Goal: Task Accomplishment & Management: Complete application form

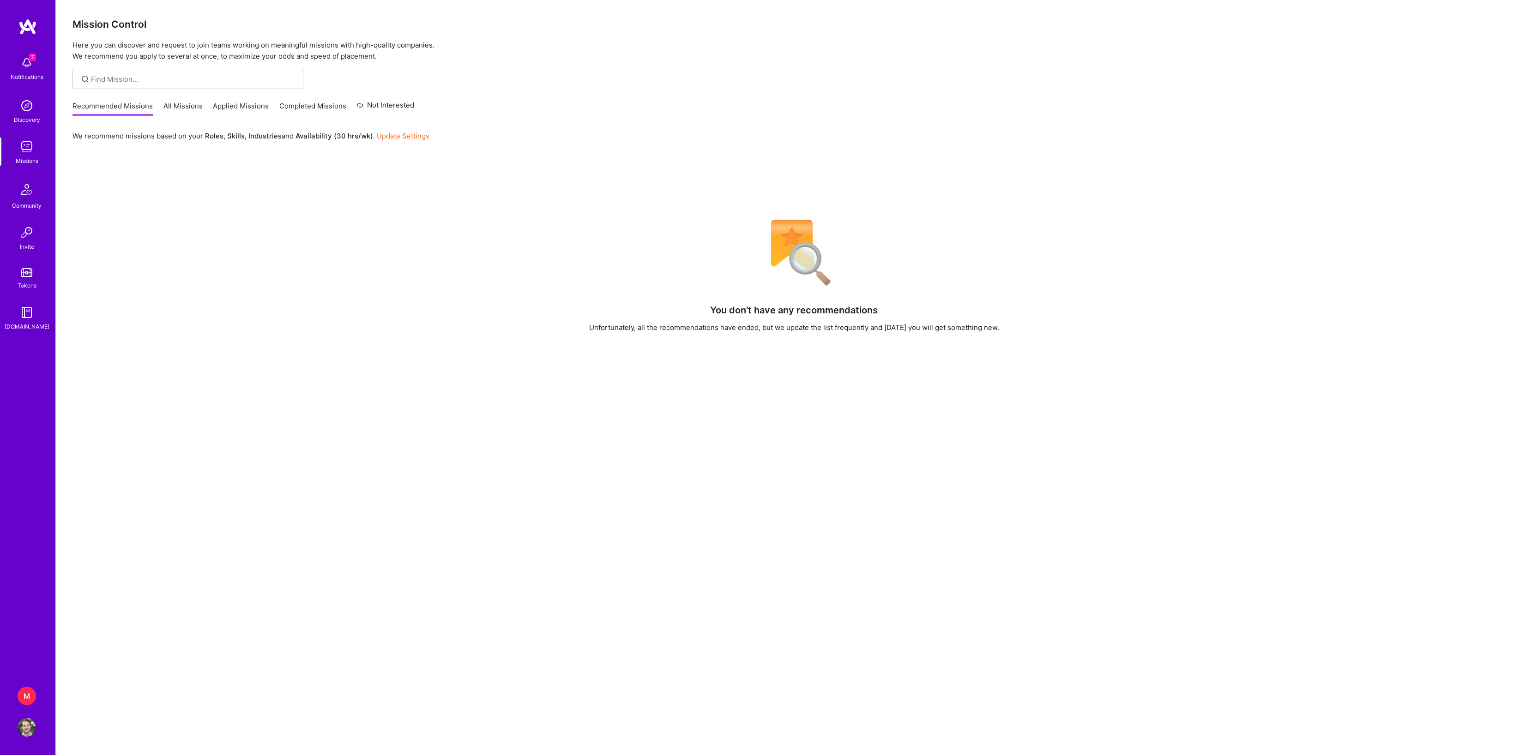
click at [30, 693] on div "M" at bounding box center [27, 696] width 18 height 18
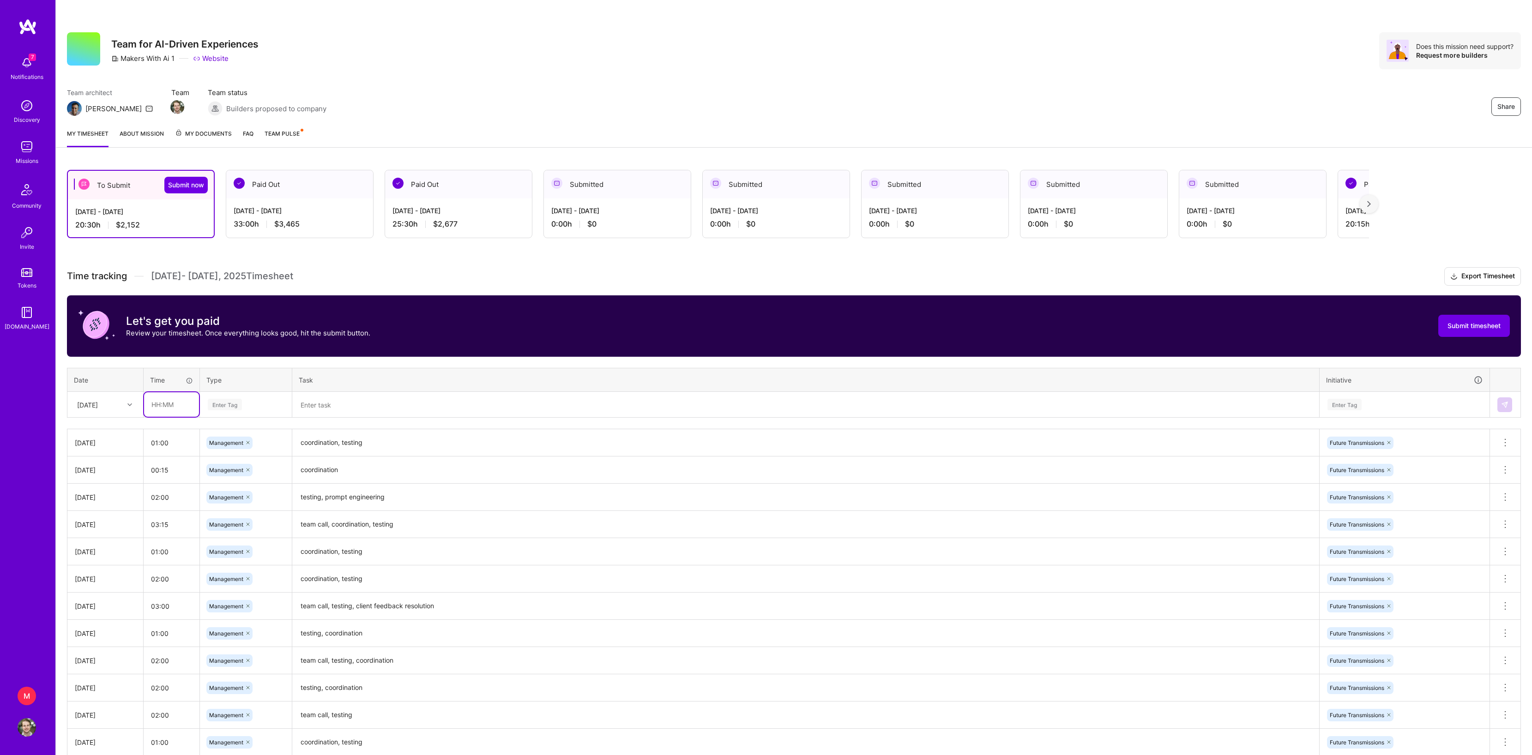
click at [158, 417] on input "text" at bounding box center [171, 405] width 55 height 24
type input "01:00"
click at [246, 383] on div "Time tracking [DATE] - [DATE] Timesheet Export Timesheet Let's get you paid Rev…" at bounding box center [794, 524] width 1454 height 514
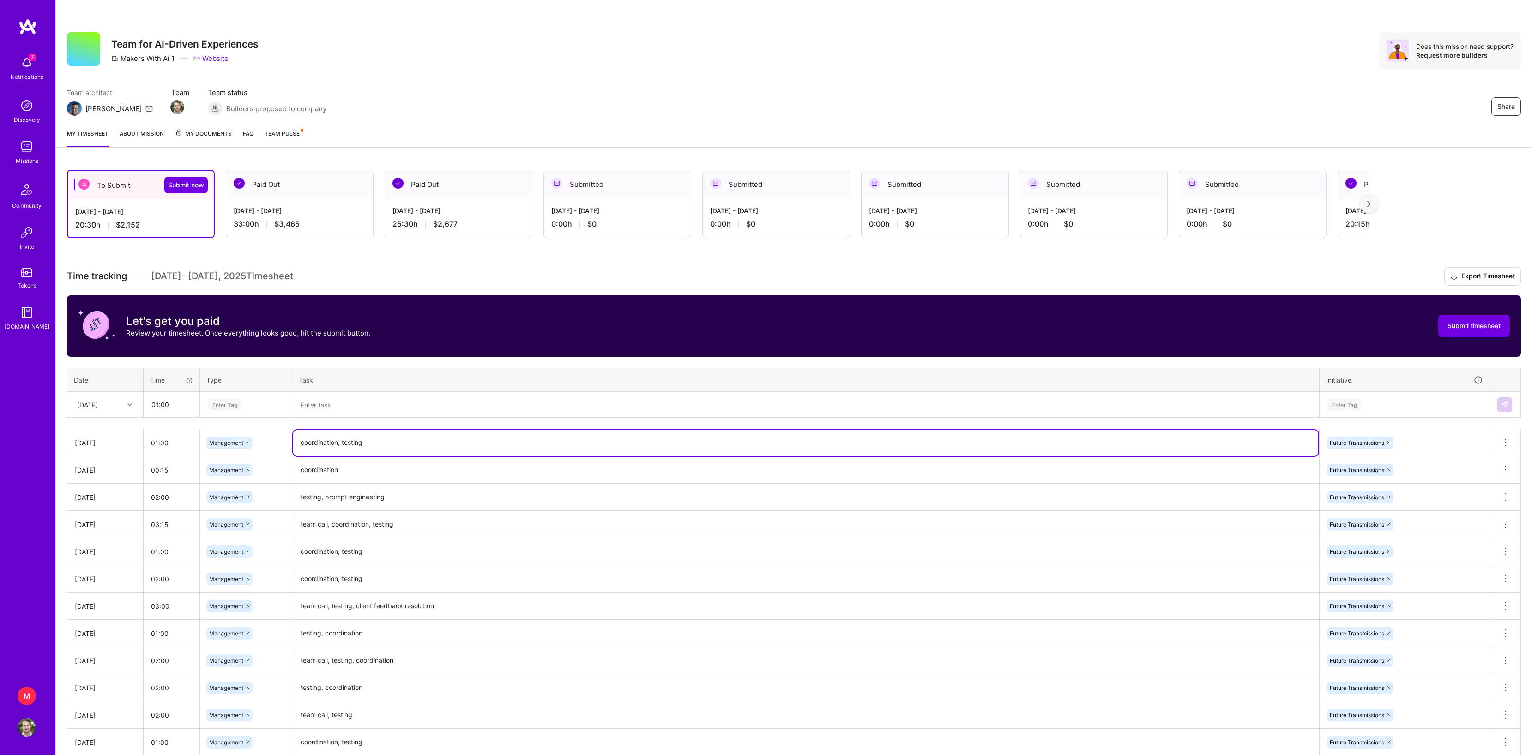
drag, startPoint x: 301, startPoint y: 465, endPoint x: 413, endPoint y: 465, distance: 111.8
click at [413, 456] on textarea "coordination, testing" at bounding box center [805, 443] width 1025 height 26
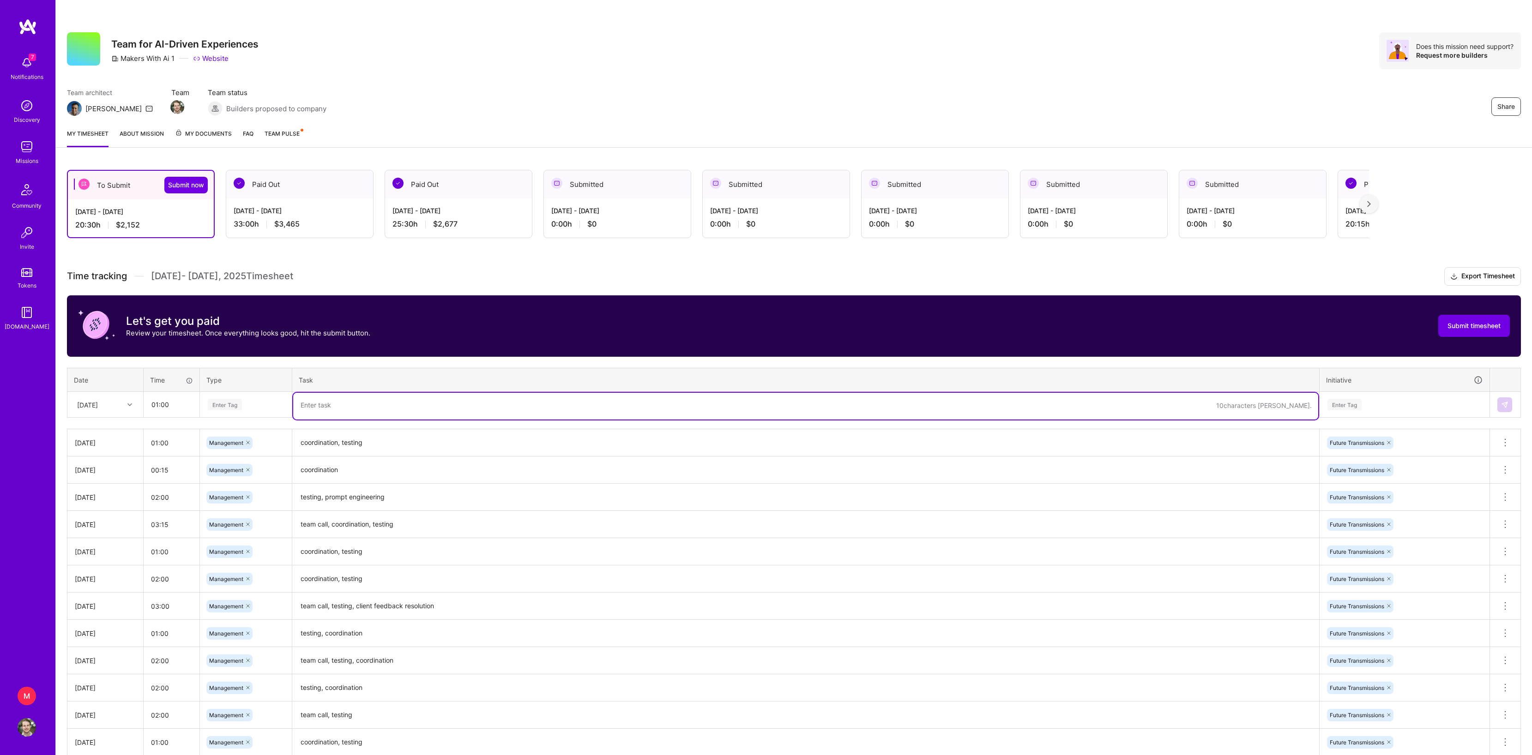
click at [394, 420] on textarea at bounding box center [805, 406] width 1025 height 27
paste textarea "coordination, testing"
click at [300, 419] on textarea "coordination, testing" at bounding box center [805, 406] width 1025 height 26
type textarea "team call, coordination, testing"
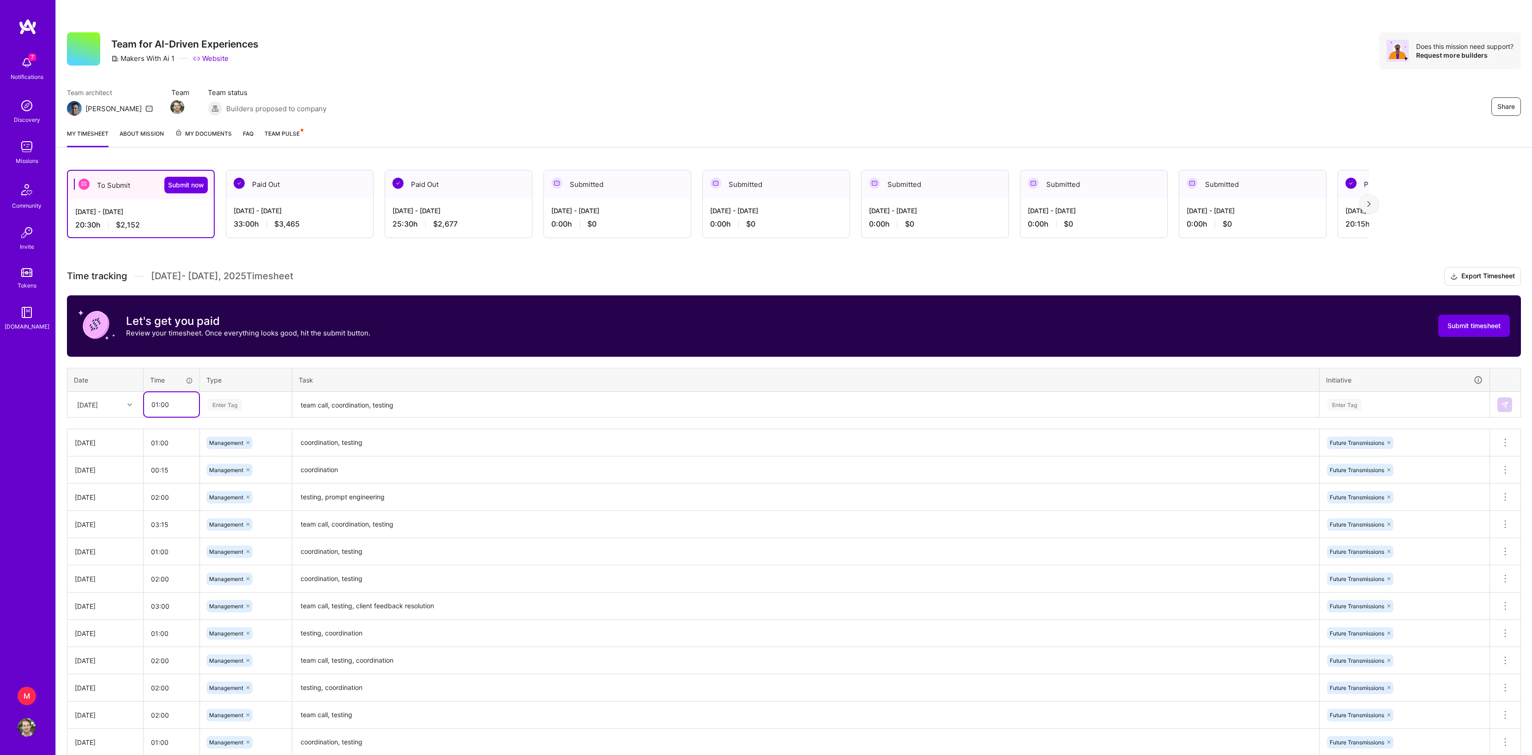
click at [170, 417] on input "01:00" at bounding box center [171, 405] width 55 height 24
type input "01:30"
click at [273, 411] on div "Enter Tag" at bounding box center [246, 405] width 78 height 12
click at [245, 550] on span "Management" at bounding box center [226, 544] width 43 height 12
click at [1322, 417] on div "Enter Tag" at bounding box center [1404, 405] width 169 height 24
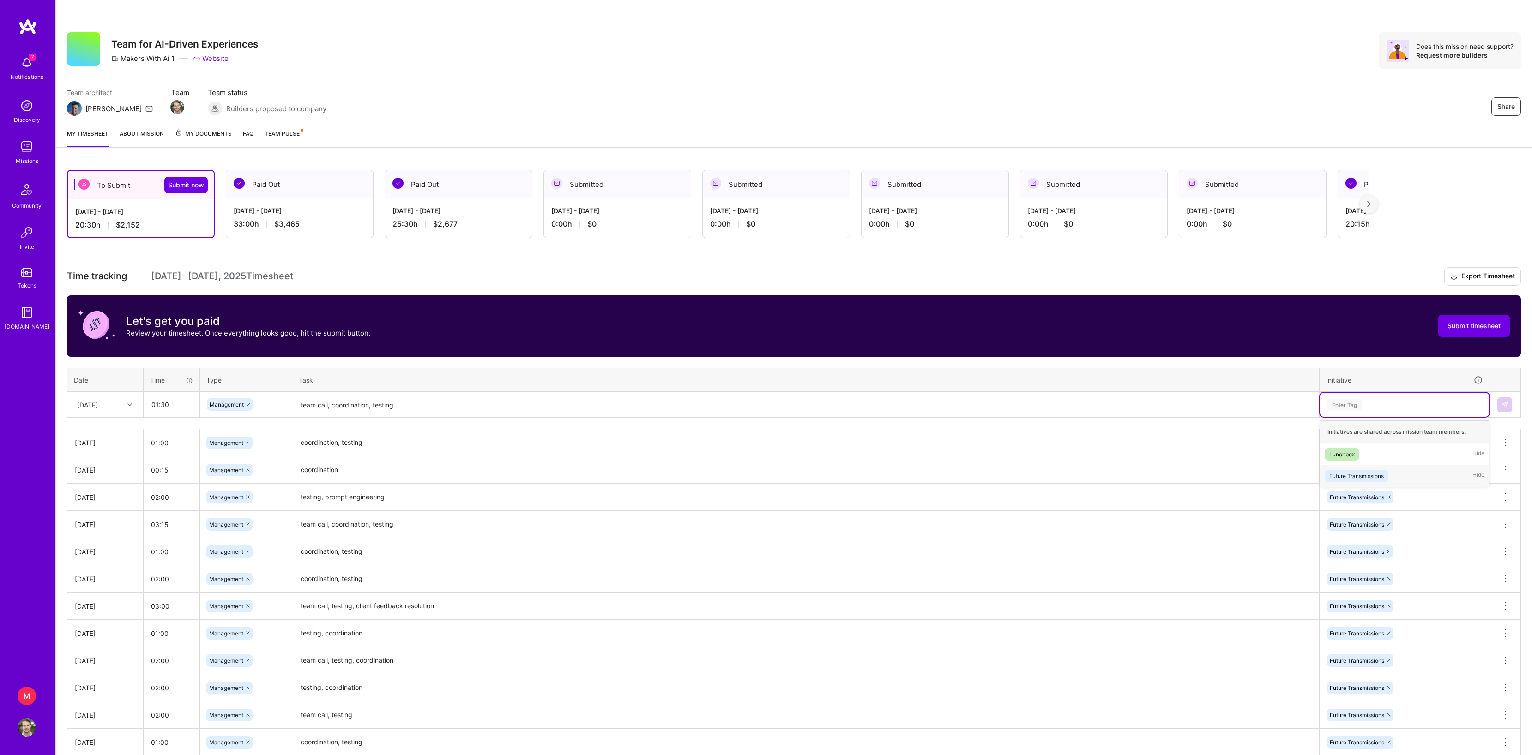
click at [1351, 481] on div "Future Transmissions" at bounding box center [1357, 476] width 54 height 10
click at [1500, 412] on button at bounding box center [1505, 405] width 15 height 15
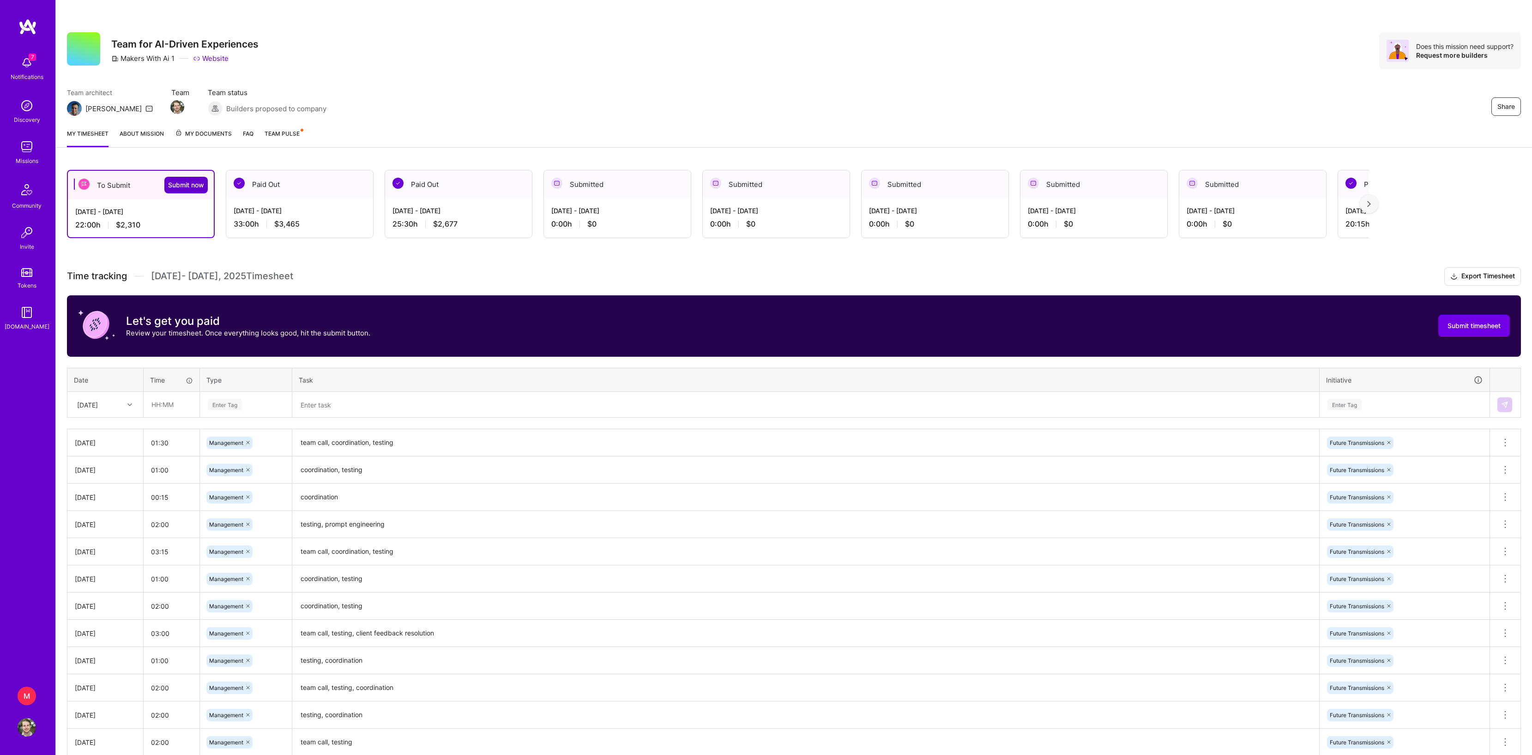
click at [195, 183] on button "Submit now" at bounding box center [185, 185] width 43 height 17
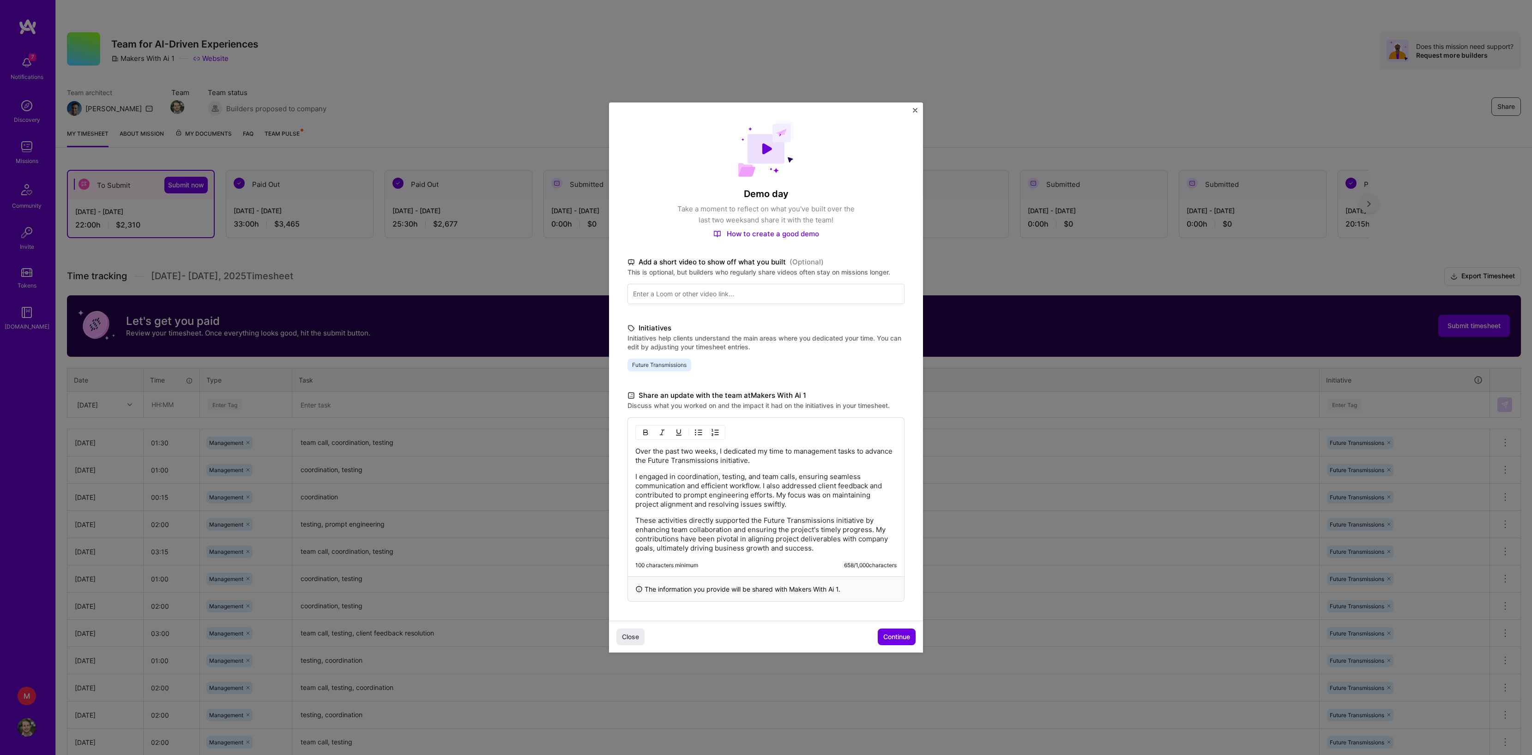
scroll to position [71, 0]
click at [640, 447] on p "Over the past two weeks, I dedicated my time to management tasks to advance the…" at bounding box center [765, 456] width 261 height 18
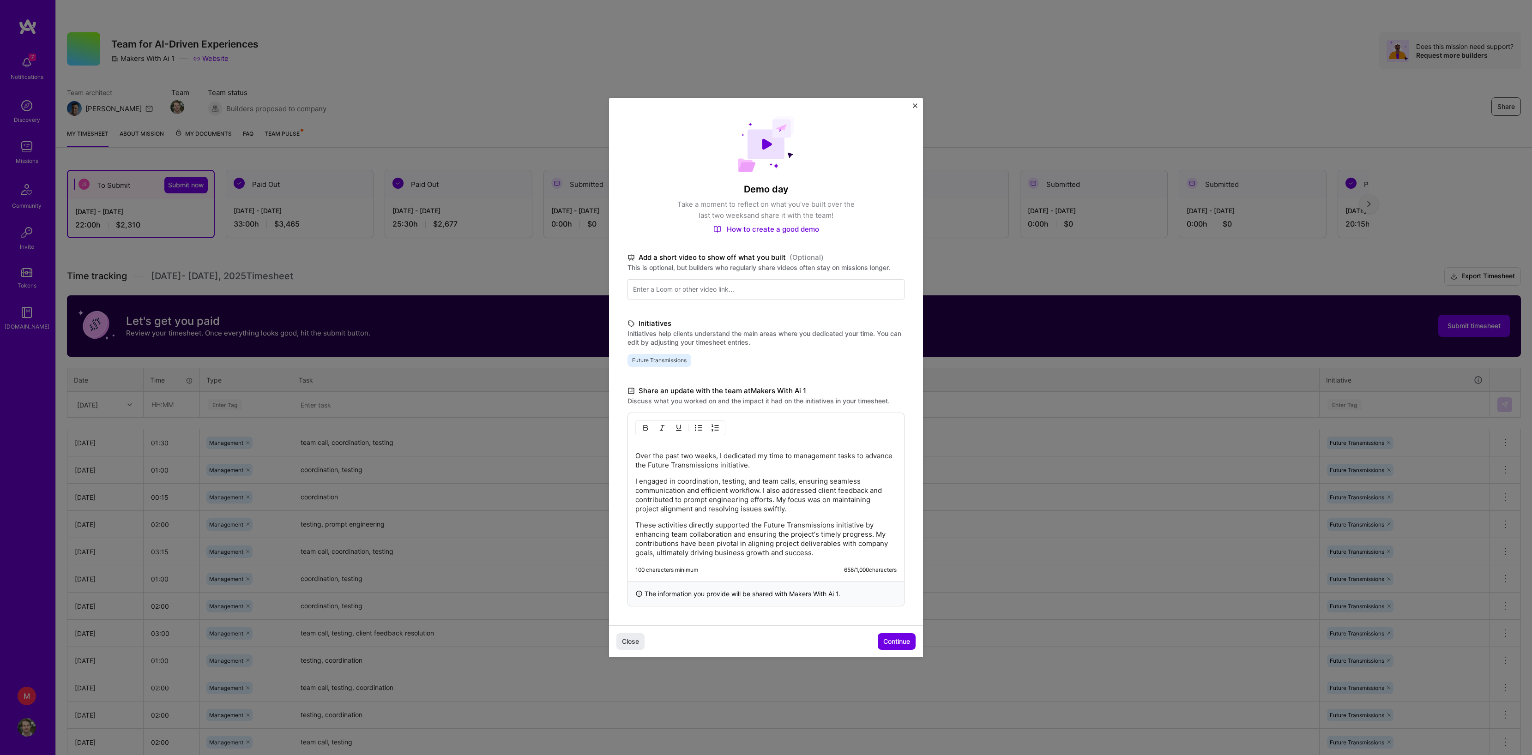
click at [643, 424] on img "button" at bounding box center [645, 427] width 7 height 7
click at [883, 647] on span "Continue" at bounding box center [896, 641] width 27 height 9
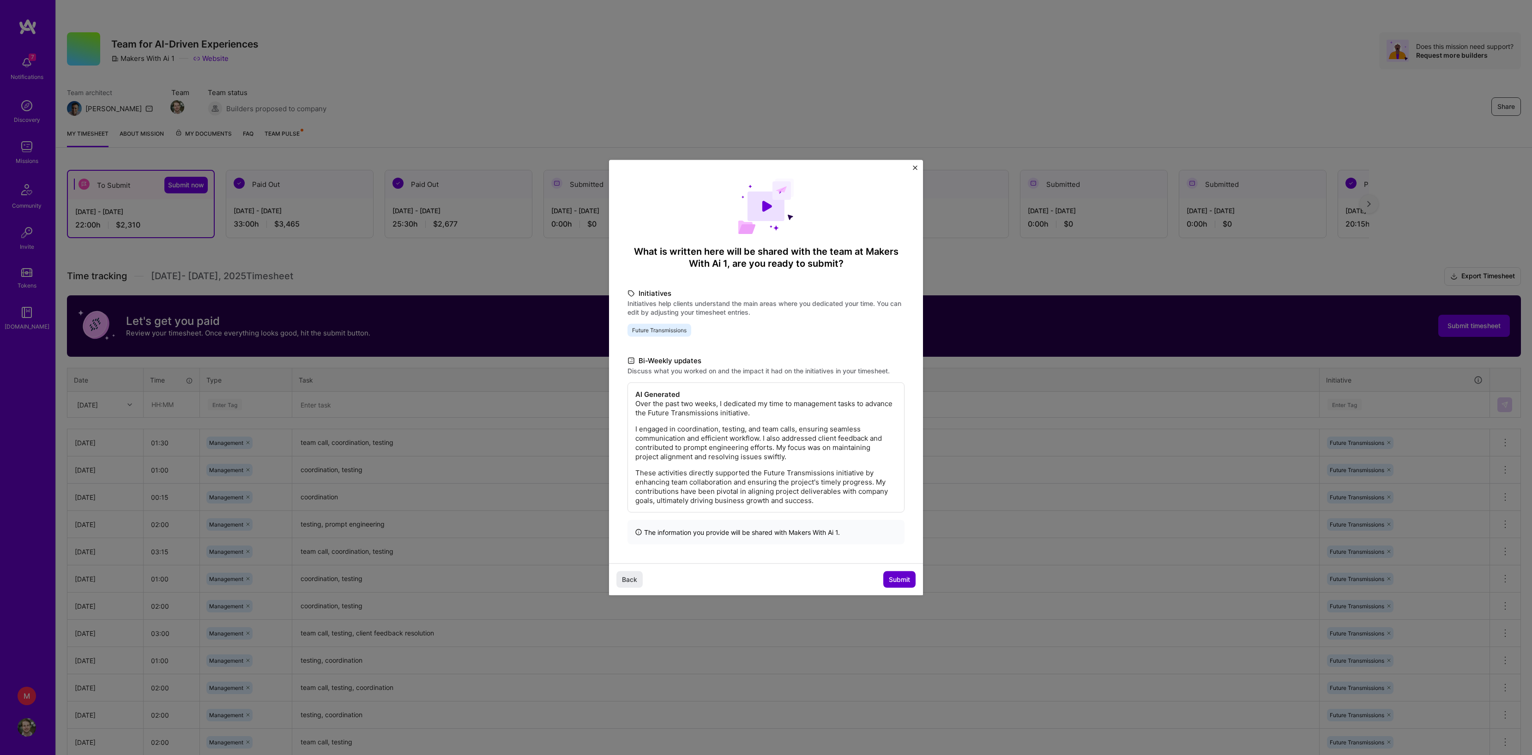
scroll to position [0, 0]
click at [889, 584] on span "Submit" at bounding box center [899, 579] width 21 height 9
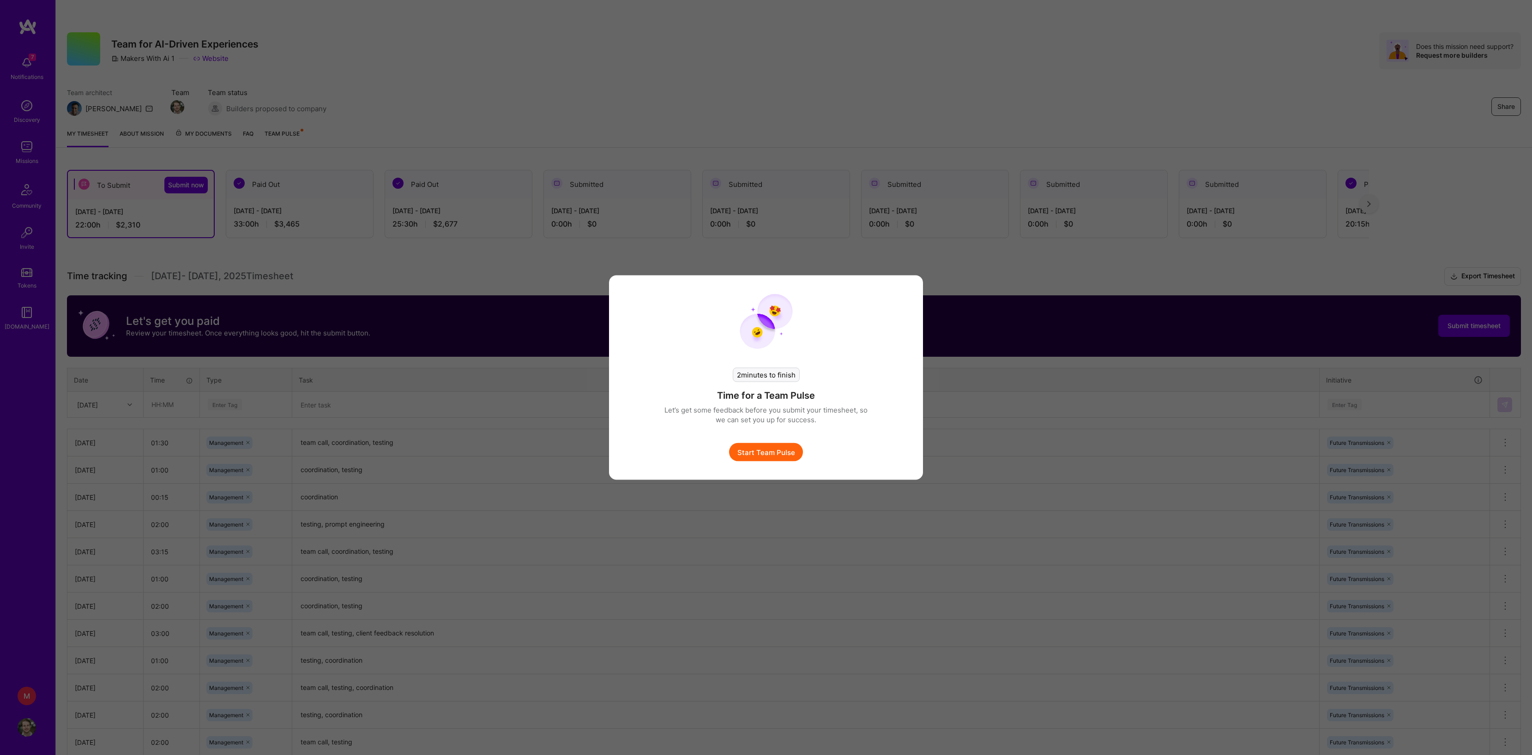
click at [788, 456] on button "Start Team Pulse" at bounding box center [766, 452] width 74 height 18
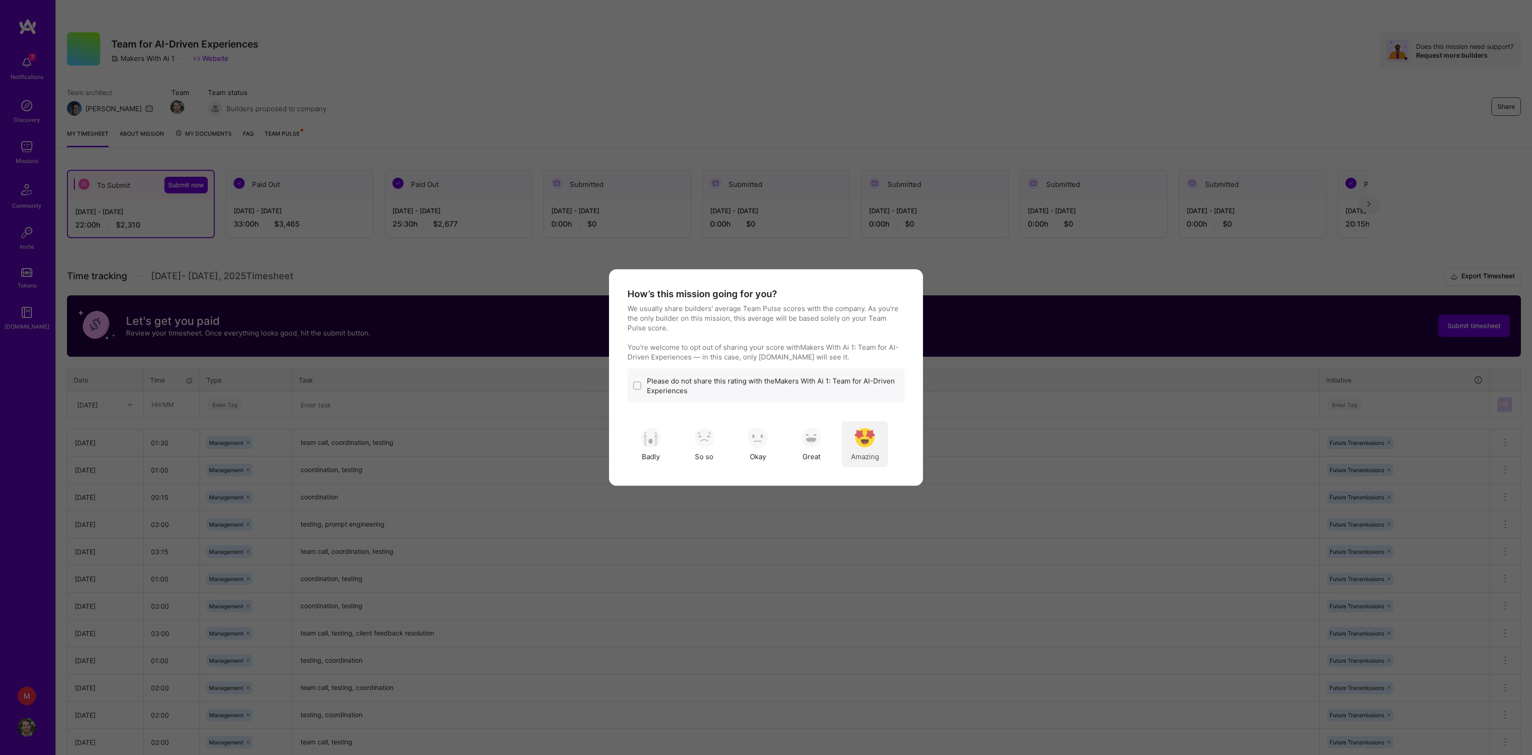
click at [867, 445] on img "modal" at bounding box center [865, 438] width 20 height 20
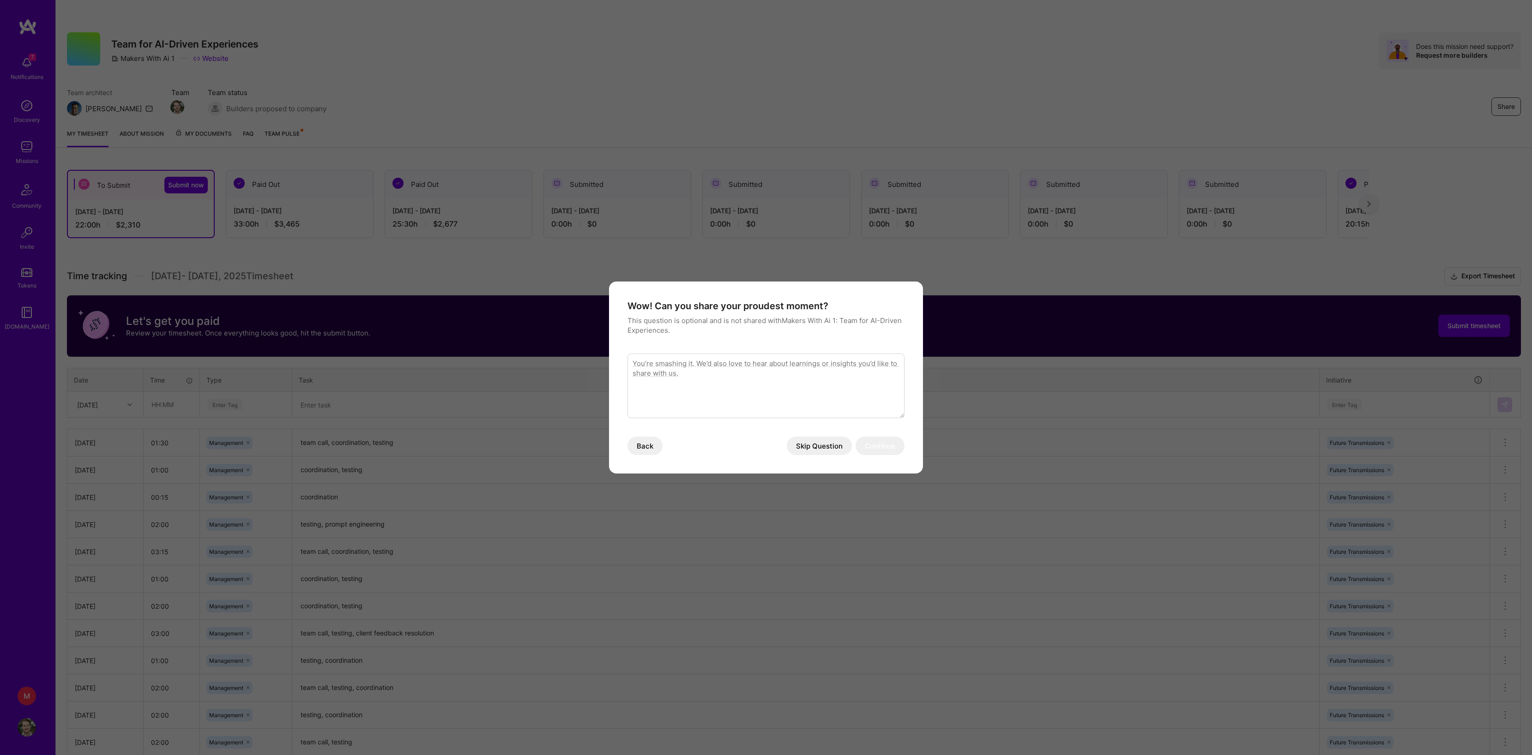
click at [825, 447] on button "Skip Question" at bounding box center [819, 446] width 65 height 18
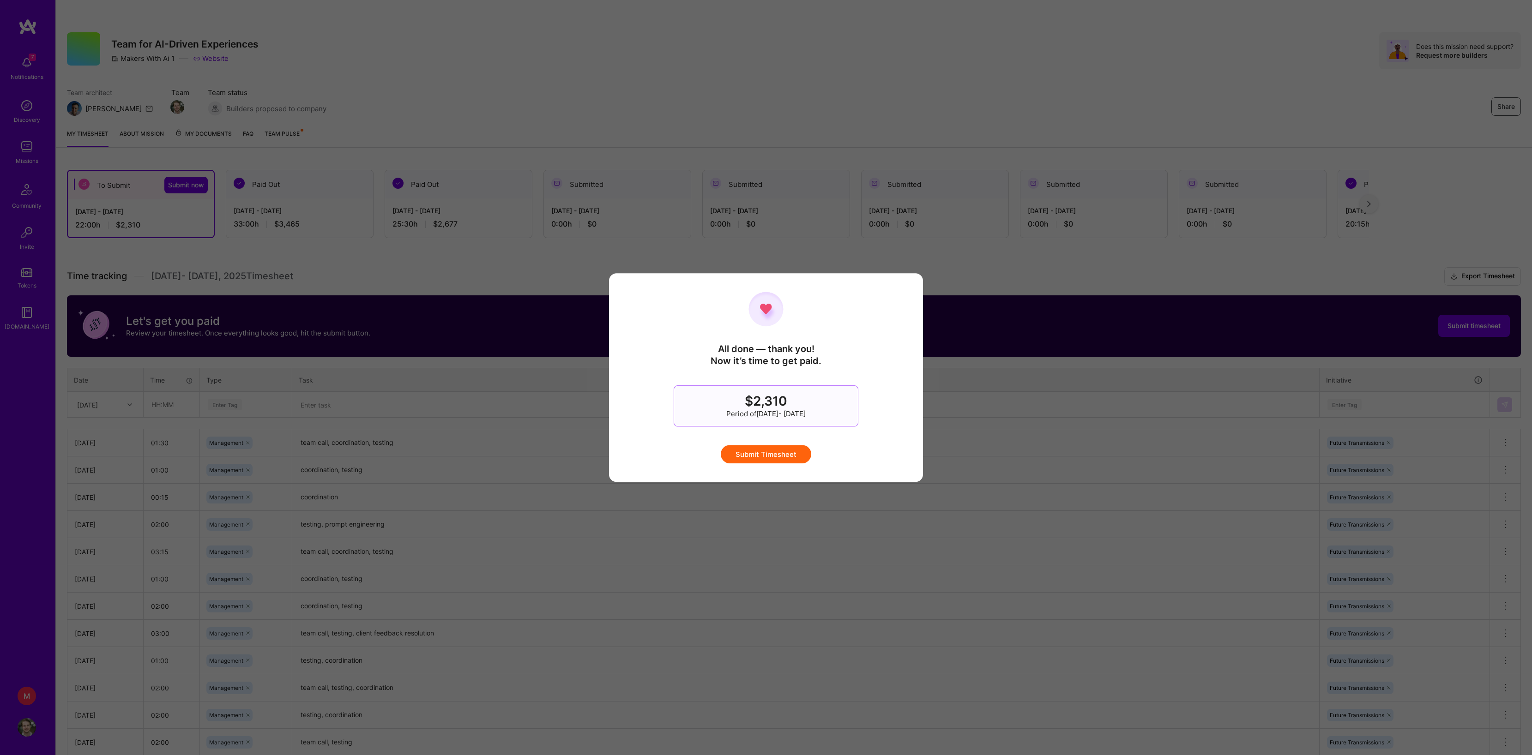
click at [797, 462] on button "Submit Timesheet" at bounding box center [766, 454] width 91 height 18
